Goal: Navigation & Orientation: Find specific page/section

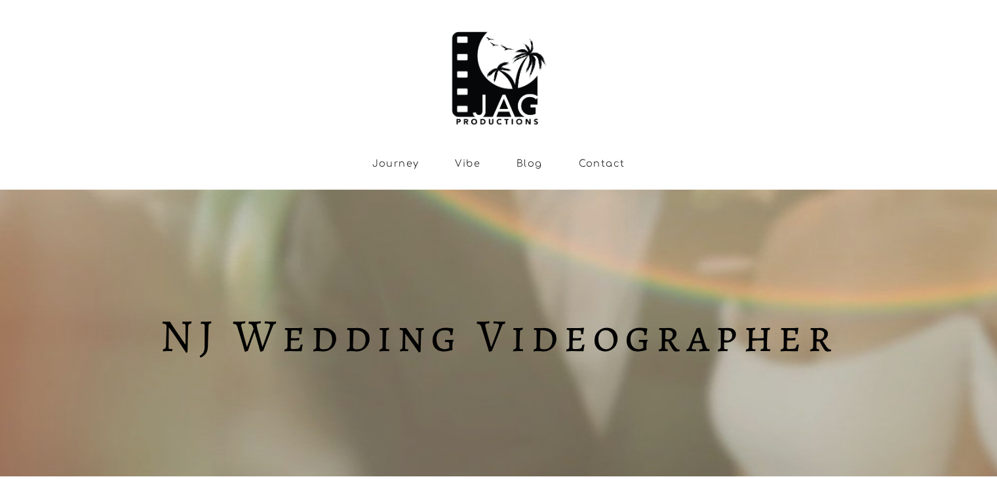
click at [595, 164] on link "Contact" at bounding box center [601, 163] width 47 height 11
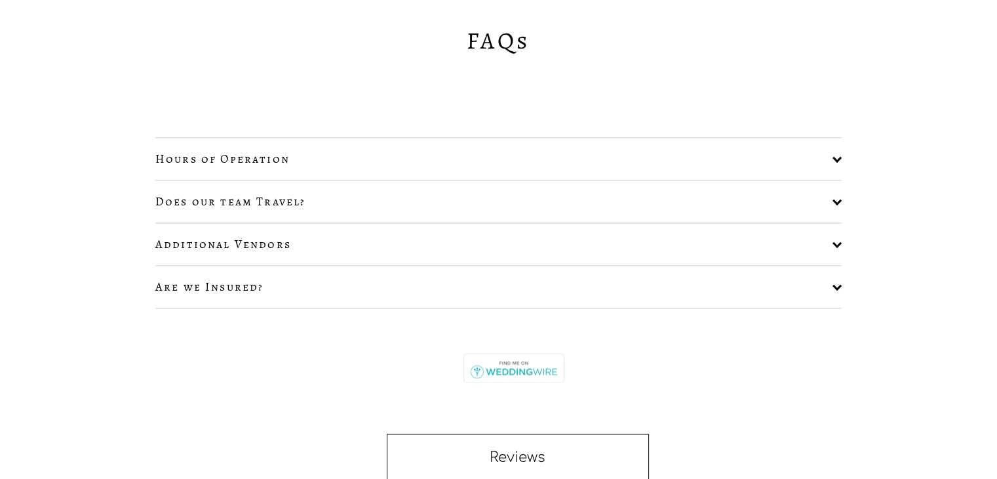
scroll to position [1770, 0]
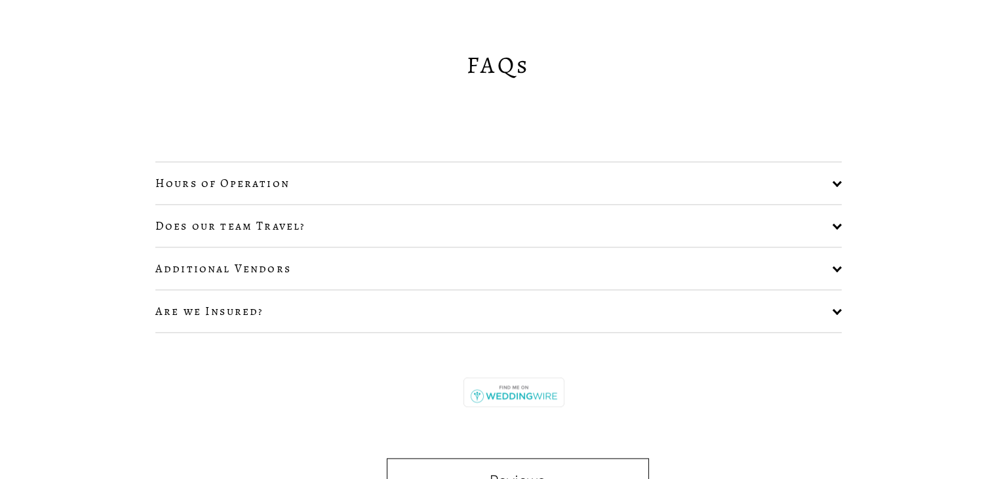
click at [121, 117] on div "FAQs Hours of Operation Monday - 10am - 6pm Tuesday - 10am - 6pm Wednesday - 10…" at bounding box center [498, 279] width 997 height 451
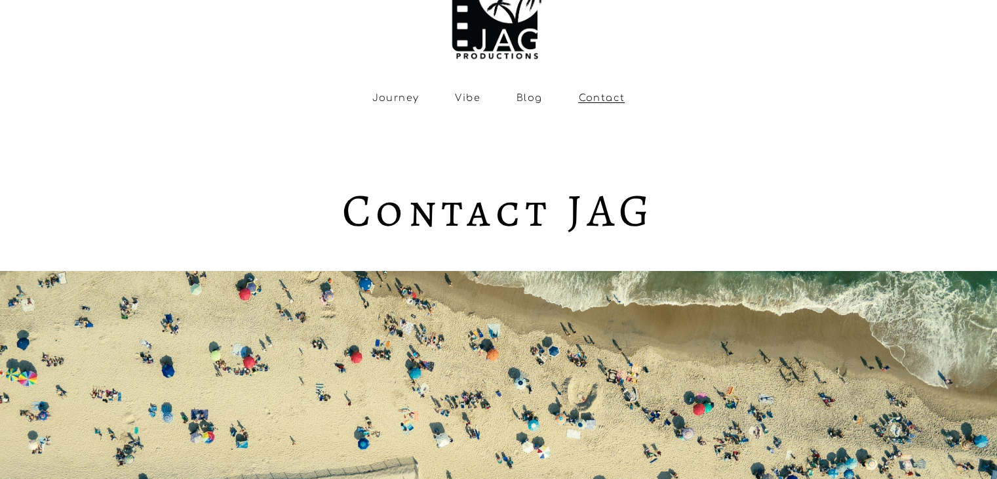
scroll to position [0, 0]
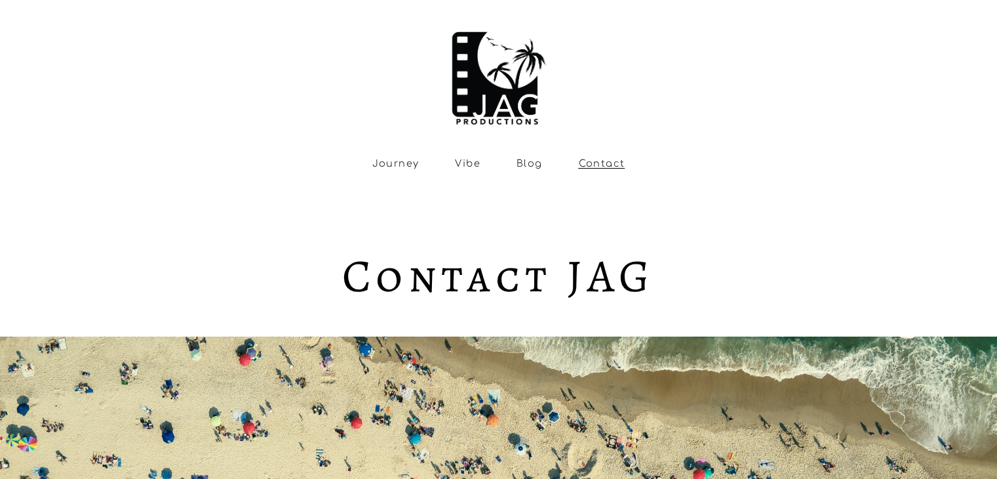
click at [401, 165] on link "Journey" at bounding box center [395, 163] width 47 height 11
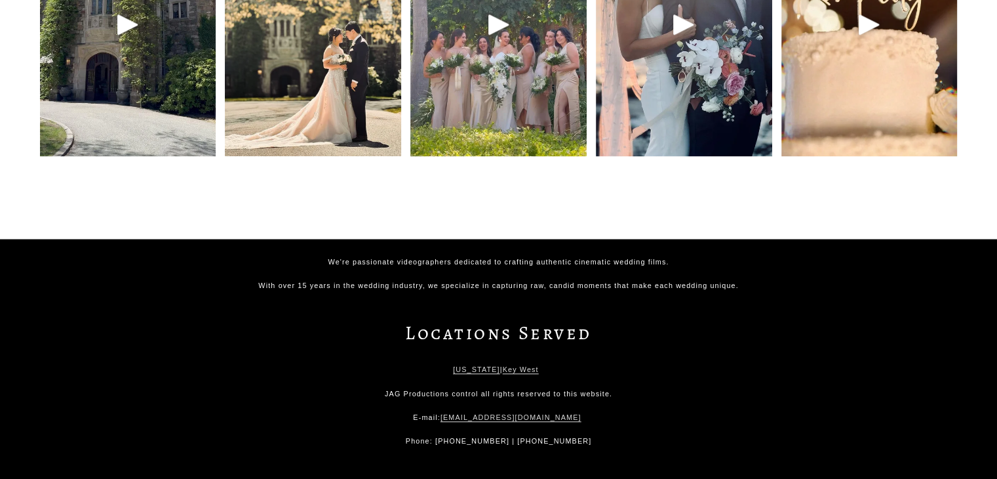
scroll to position [6490, 0]
